Goal: Use online tool/utility: Utilize a website feature to perform a specific function

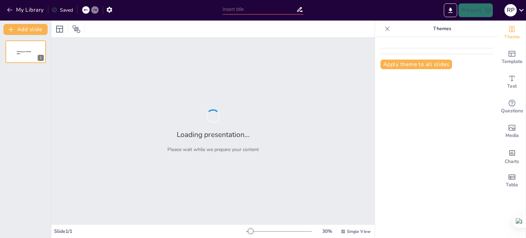
type input "Imported Presentacion resumen de proyecto de la empresa corporativo profesional…"
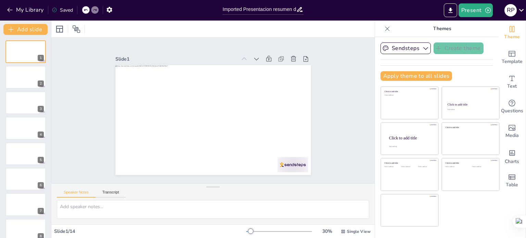
click at [120, 189] on div "Speaker Notes Transcript" at bounding box center [91, 193] width 69 height 9
click at [116, 191] on button "Transcript" at bounding box center [111, 194] width 30 height 8
click at [78, 190] on button "Speaker Notes" at bounding box center [76, 194] width 39 height 8
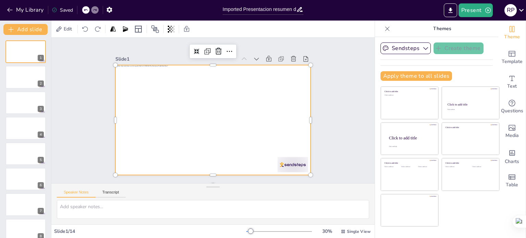
click at [275, 111] on div at bounding box center [211, 120] width 214 height 148
click at [368, 211] on div at bounding box center [212, 212] width 323 height 24
click at [526, 182] on div at bounding box center [526, 119] width 0 height 238
click at [478, 8] on button "Present" at bounding box center [475, 10] width 34 height 14
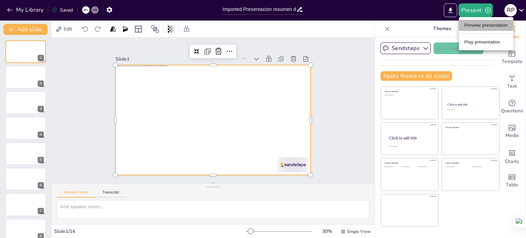
click at [485, 22] on li "Preview presentation" at bounding box center [486, 25] width 54 height 11
